Goal: Transaction & Acquisition: Purchase product/service

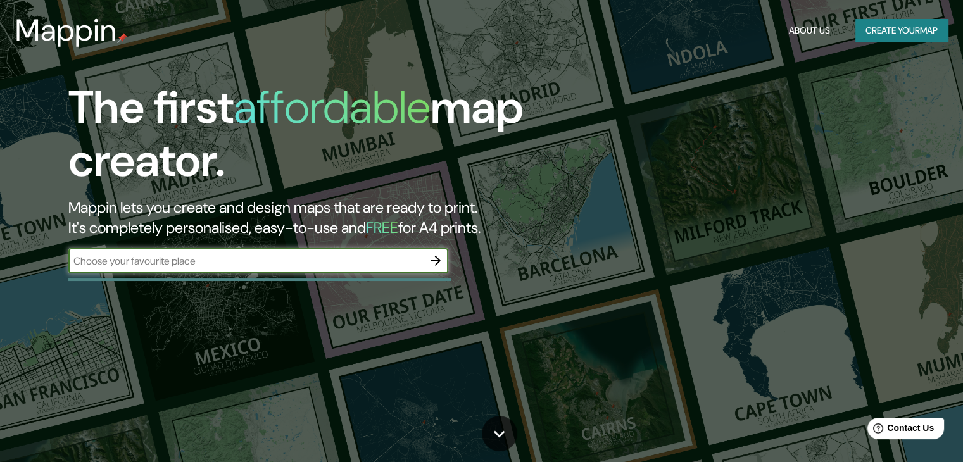
click at [282, 267] on input "text" at bounding box center [245, 261] width 355 height 15
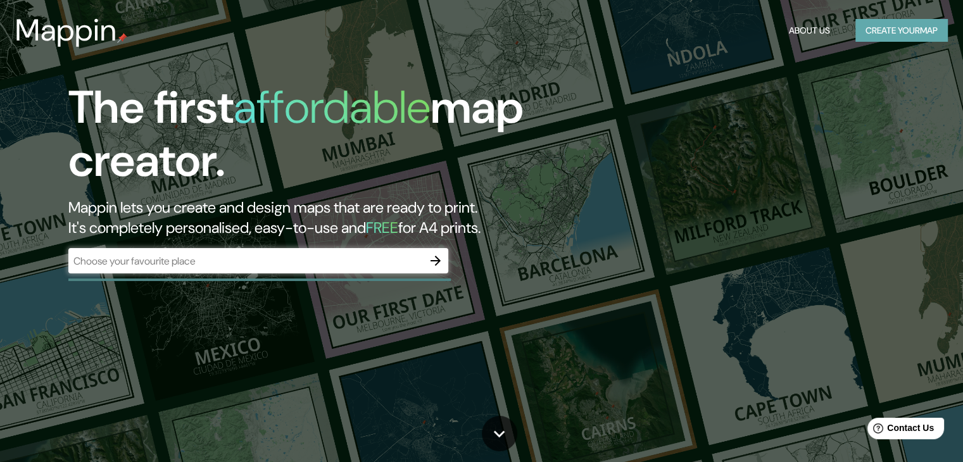
click at [927, 27] on button "Create your map" at bounding box center [902, 30] width 92 height 23
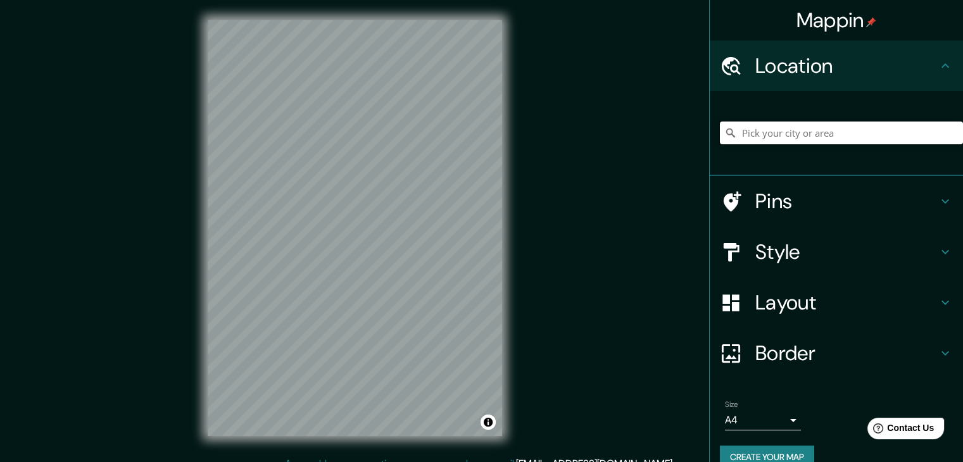
click at [747, 137] on input "Pick your city or area" at bounding box center [841, 133] width 243 height 23
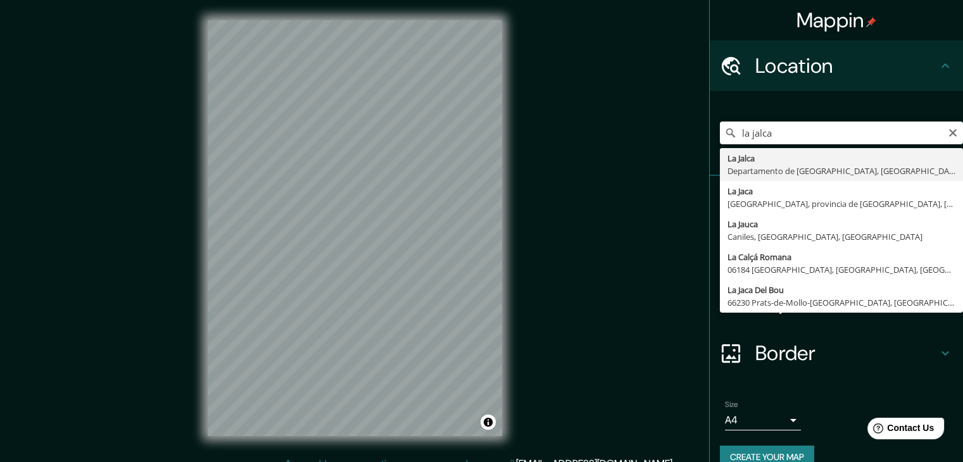
type input "La Jalca, [GEOGRAPHIC_DATA], [GEOGRAPHIC_DATA]"
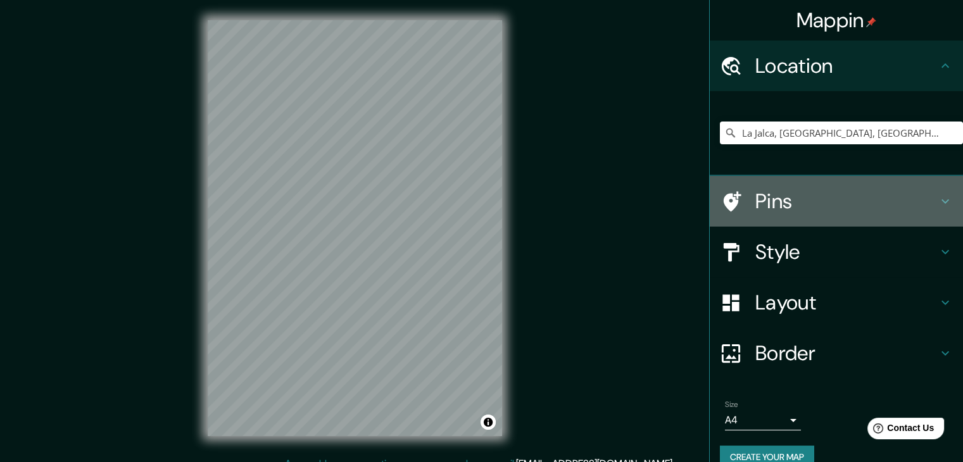
click at [938, 203] on icon at bounding box center [945, 201] width 15 height 15
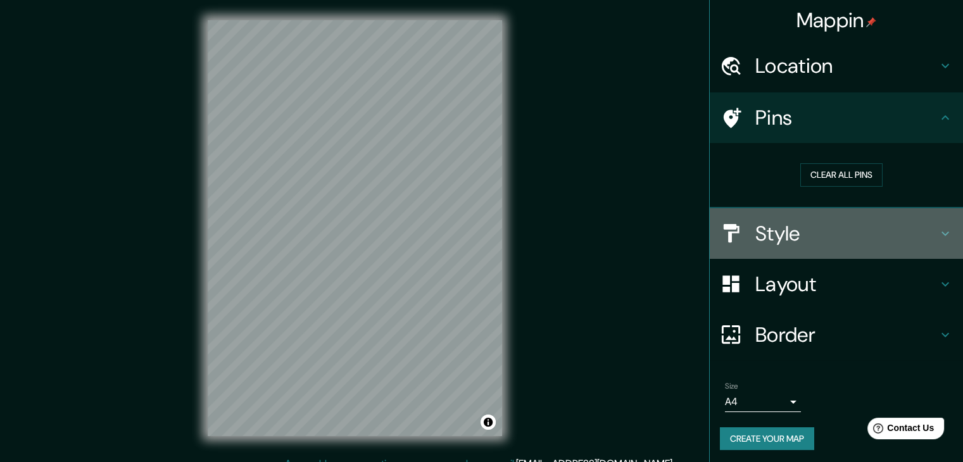
click at [935, 241] on div "Style" at bounding box center [836, 233] width 253 height 51
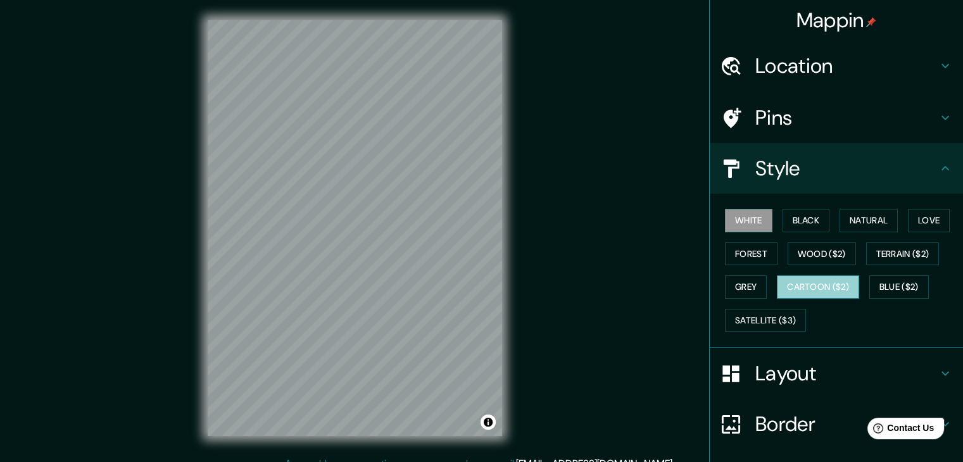
click at [813, 282] on button "Cartoon ($2)" at bounding box center [818, 287] width 82 height 23
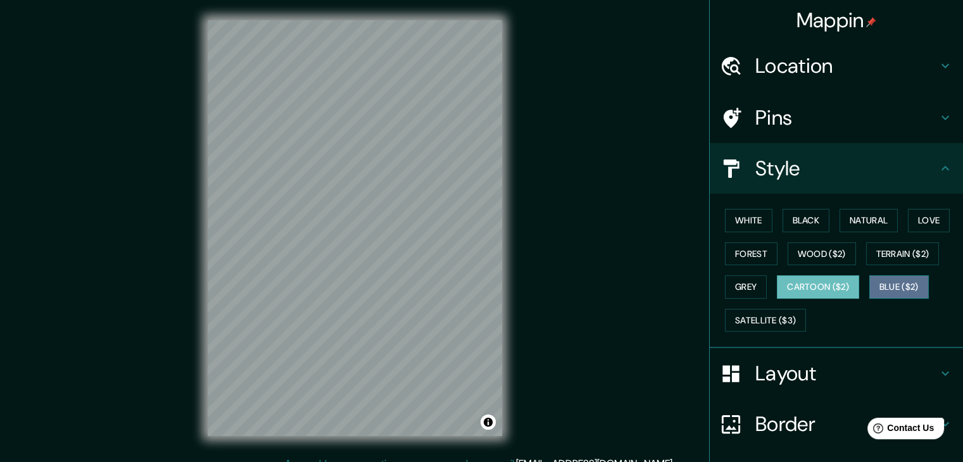
click at [874, 278] on button "Blue ($2)" at bounding box center [900, 287] width 60 height 23
click at [759, 281] on div "White Black Natural Love Forest Wood ($2) Terrain ($2) Grey Cartoon ($2) Blue (…" at bounding box center [841, 270] width 243 height 133
click at [747, 282] on button "Grey" at bounding box center [746, 287] width 42 height 23
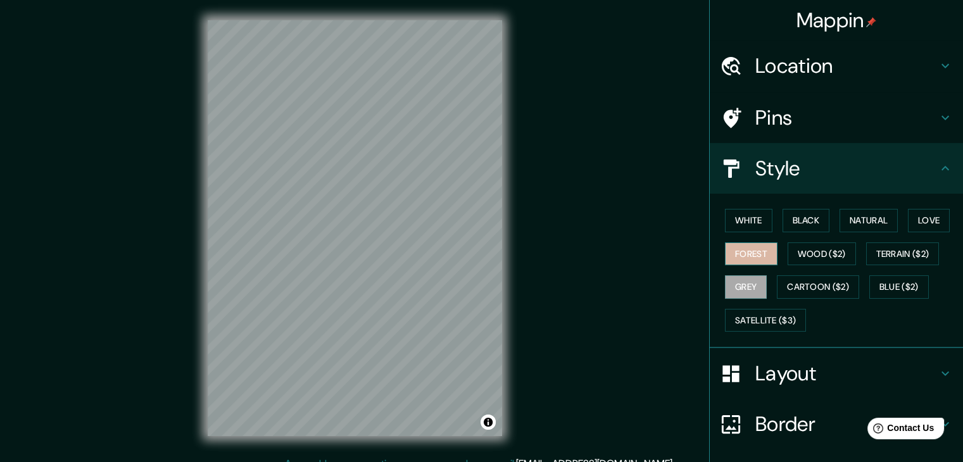
click at [745, 260] on button "Forest" at bounding box center [751, 254] width 53 height 23
click at [134, 198] on div "Mappin Location [GEOGRAPHIC_DATA], [GEOGRAPHIC_DATA], [GEOGRAPHIC_DATA] Pins St…" at bounding box center [481, 238] width 963 height 477
